Goal: Task Accomplishment & Management: Complete application form

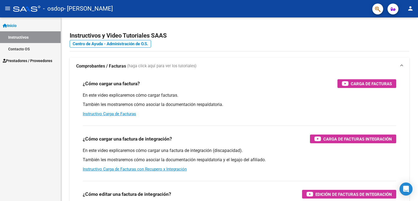
click at [31, 41] on link "Instructivos" at bounding box center [30, 37] width 61 height 12
click at [11, 10] on button "menu" at bounding box center [7, 8] width 11 height 11
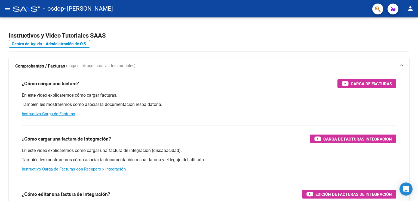
click at [5, 9] on mat-icon "menu" at bounding box center [7, 8] width 7 height 7
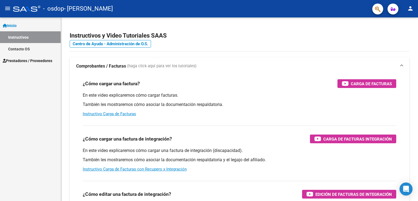
click at [35, 59] on span "Prestadores / Proveedores" at bounding box center [27, 61] width 49 height 6
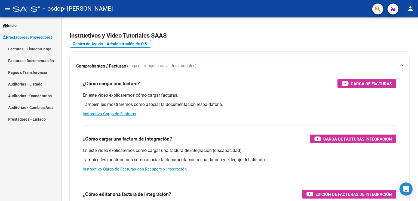
click at [47, 63] on link "Facturas - Documentación" at bounding box center [30, 61] width 61 height 12
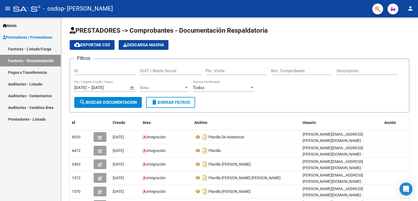
click at [21, 46] on link "Facturas - Listado/Carga" at bounding box center [30, 49] width 61 height 12
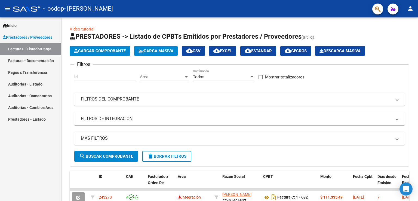
click at [15, 25] on span "Inicio" at bounding box center [10, 26] width 14 height 6
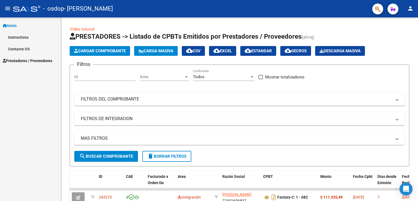
click at [18, 39] on link "Instructivos" at bounding box center [30, 37] width 61 height 12
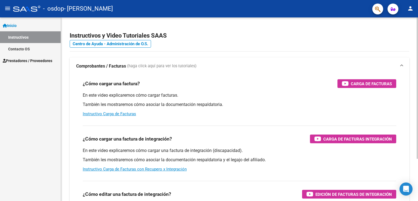
click at [344, 89] on div "¿Cómo cargar una factura? Carga de Facturas En este video explicaremos cómo car…" at bounding box center [239, 98] width 326 height 46
click at [350, 82] on span "Carga de Facturas" at bounding box center [370, 83] width 41 height 7
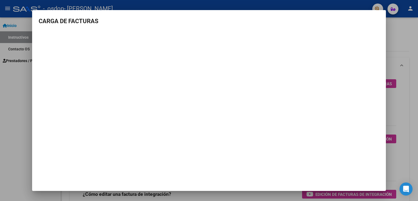
click at [14, 157] on div at bounding box center [209, 100] width 418 height 201
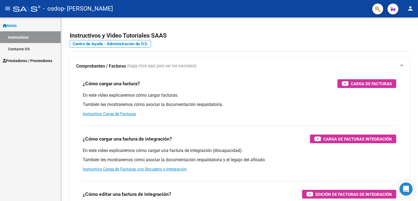
click at [20, 58] on span "Prestadores / Proveedores" at bounding box center [27, 61] width 49 height 6
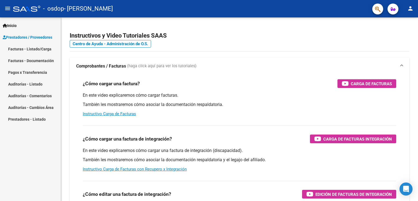
click at [37, 49] on link "Facturas - Listado/Carga" at bounding box center [30, 49] width 61 height 12
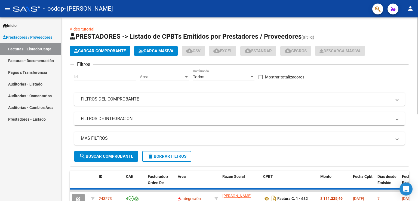
click at [90, 45] on app-list-header "PRESTADORES -> Listado de CPBTs Emitidos por Prestadores / Proveedores (alt+q) …" at bounding box center [239, 99] width 339 height 134
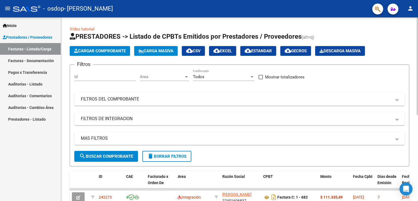
click at [92, 50] on span "Cargar Comprobante" at bounding box center [100, 50] width 52 height 5
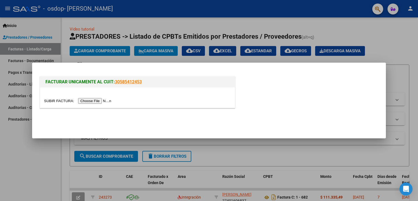
click at [92, 102] on input "file" at bounding box center [78, 101] width 69 height 6
